Goal: Task Accomplishment & Management: Use online tool/utility

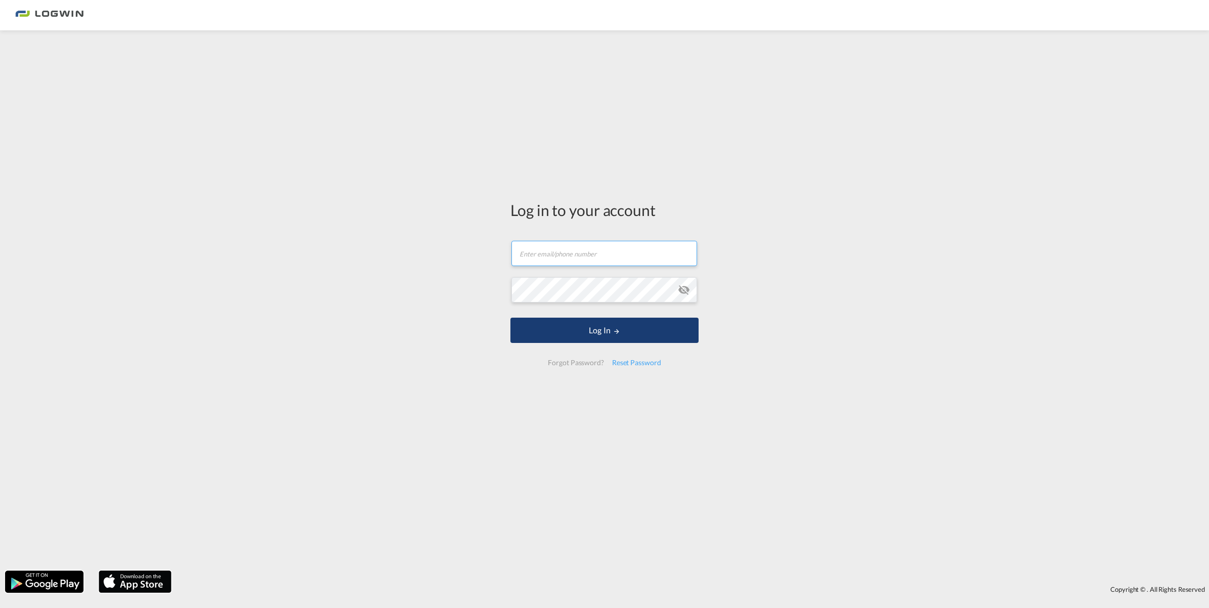
type input "[EMAIL_ADDRESS][PERSON_NAME][DOMAIN_NAME]"
click at [640, 329] on button "Log In" at bounding box center [604, 330] width 188 height 25
